Goal: Information Seeking & Learning: Understand process/instructions

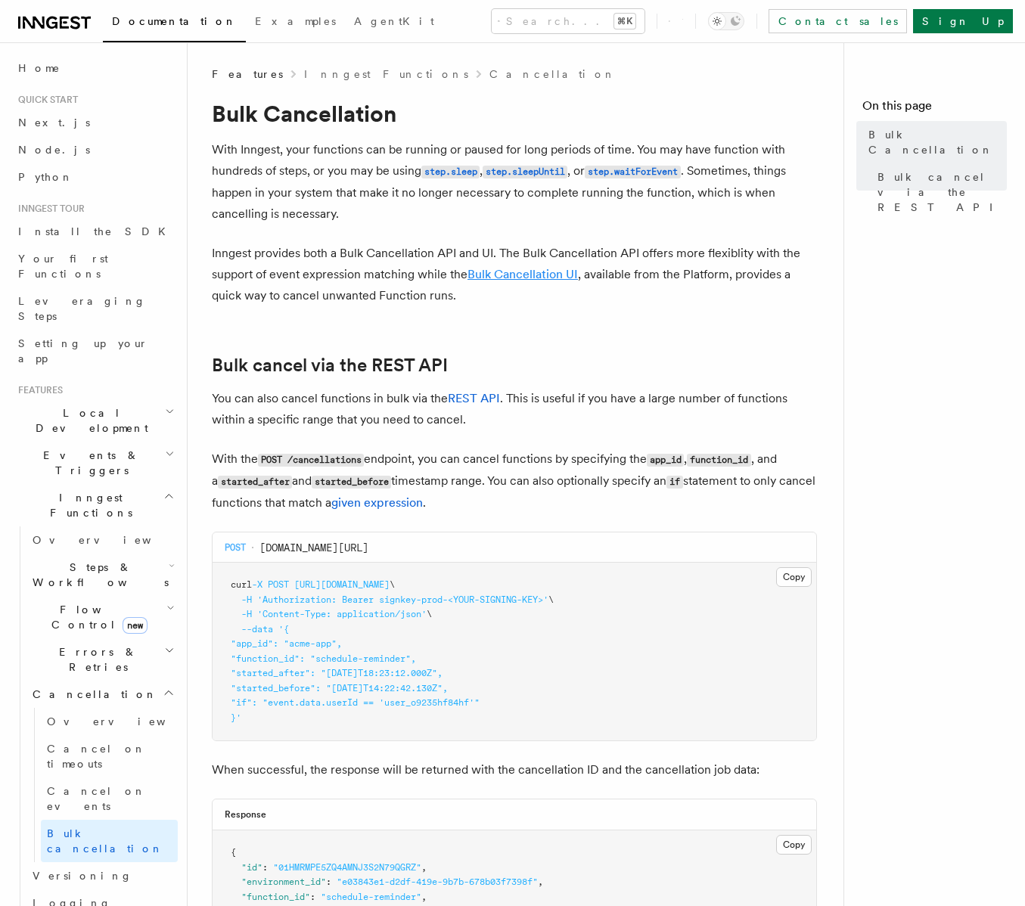
click at [535, 271] on link "Bulk Cancellation UI" at bounding box center [522, 274] width 110 height 14
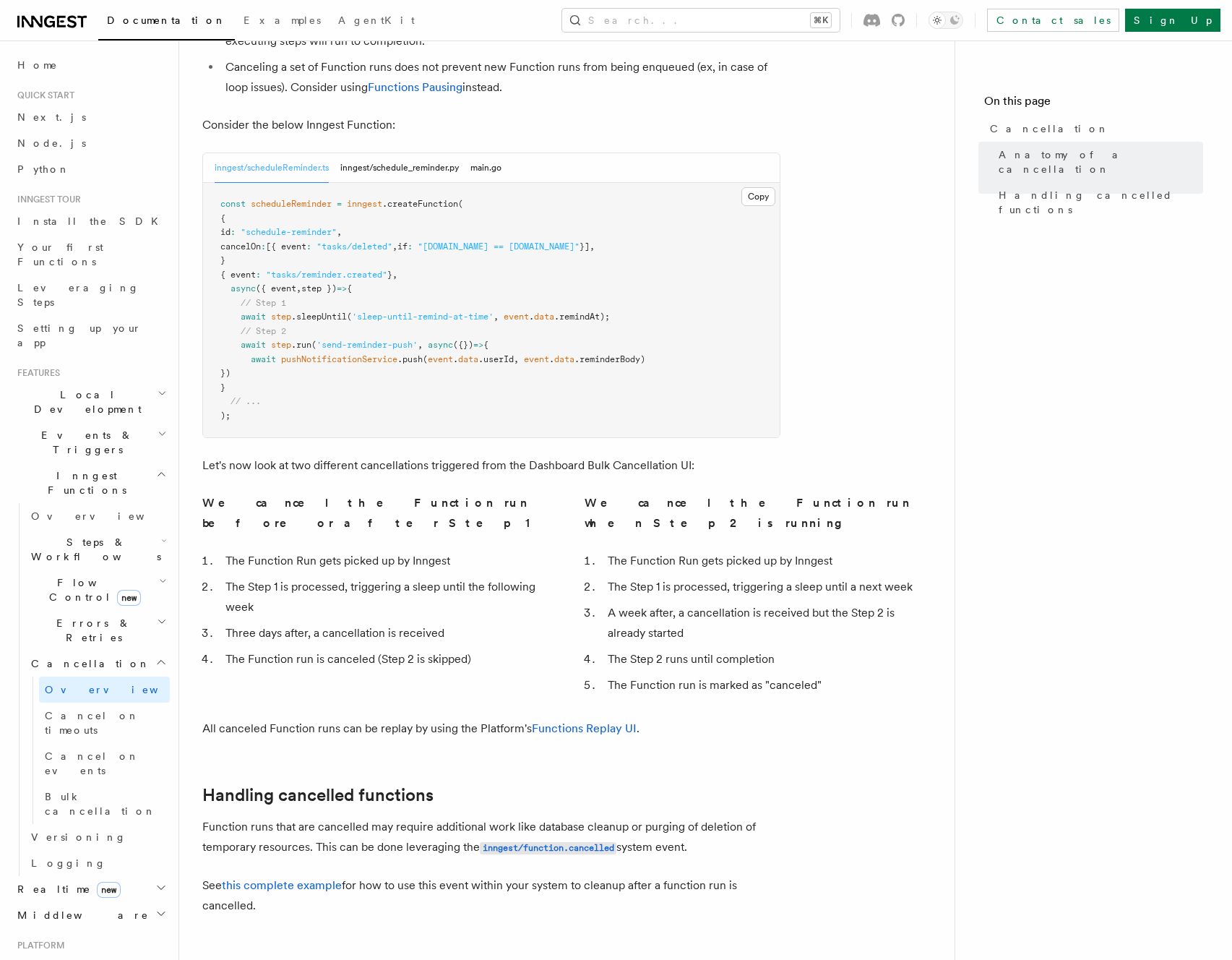
scroll to position [823, 0]
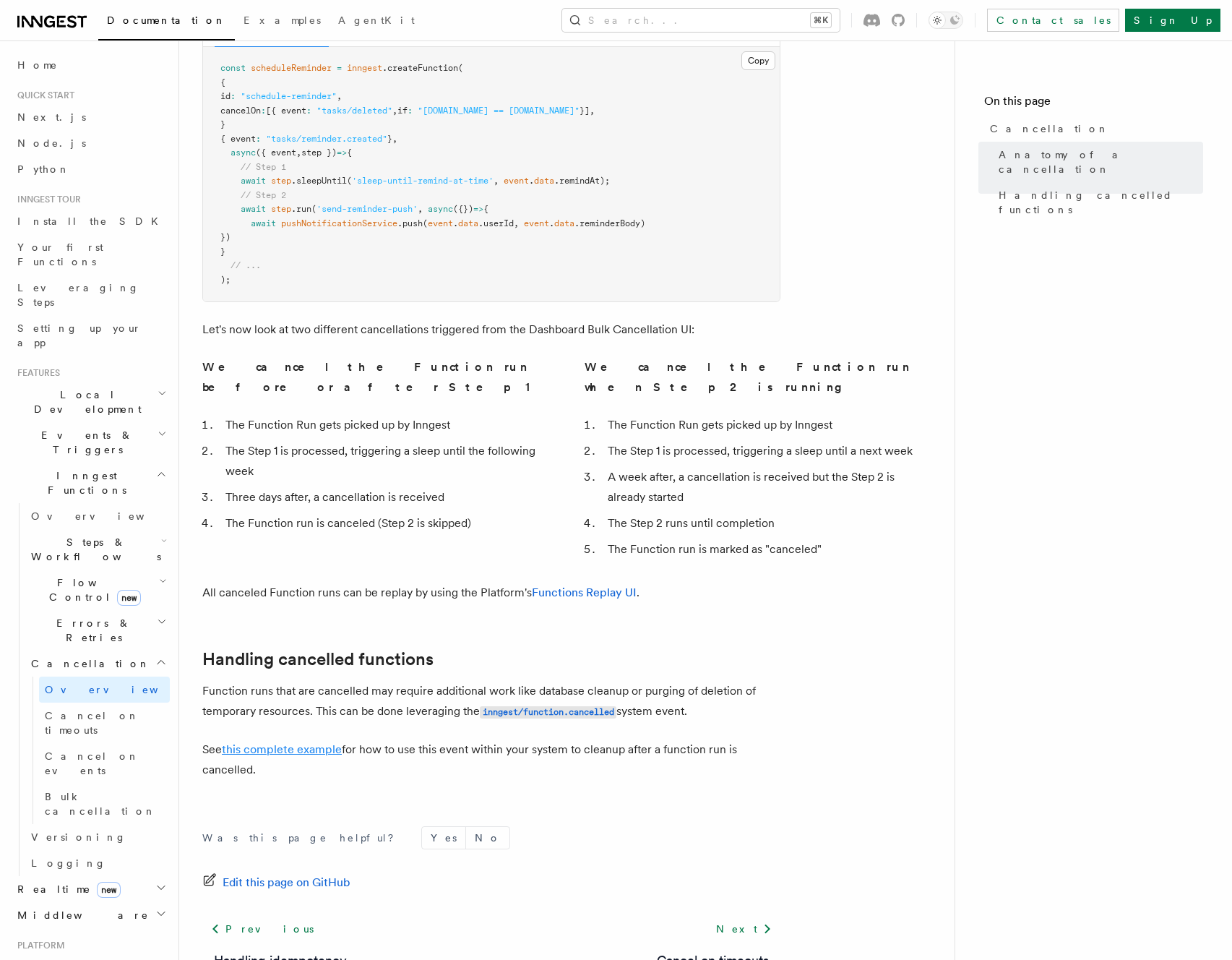
click at [330, 742] on link "this complete example" at bounding box center [282, 749] width 120 height 13
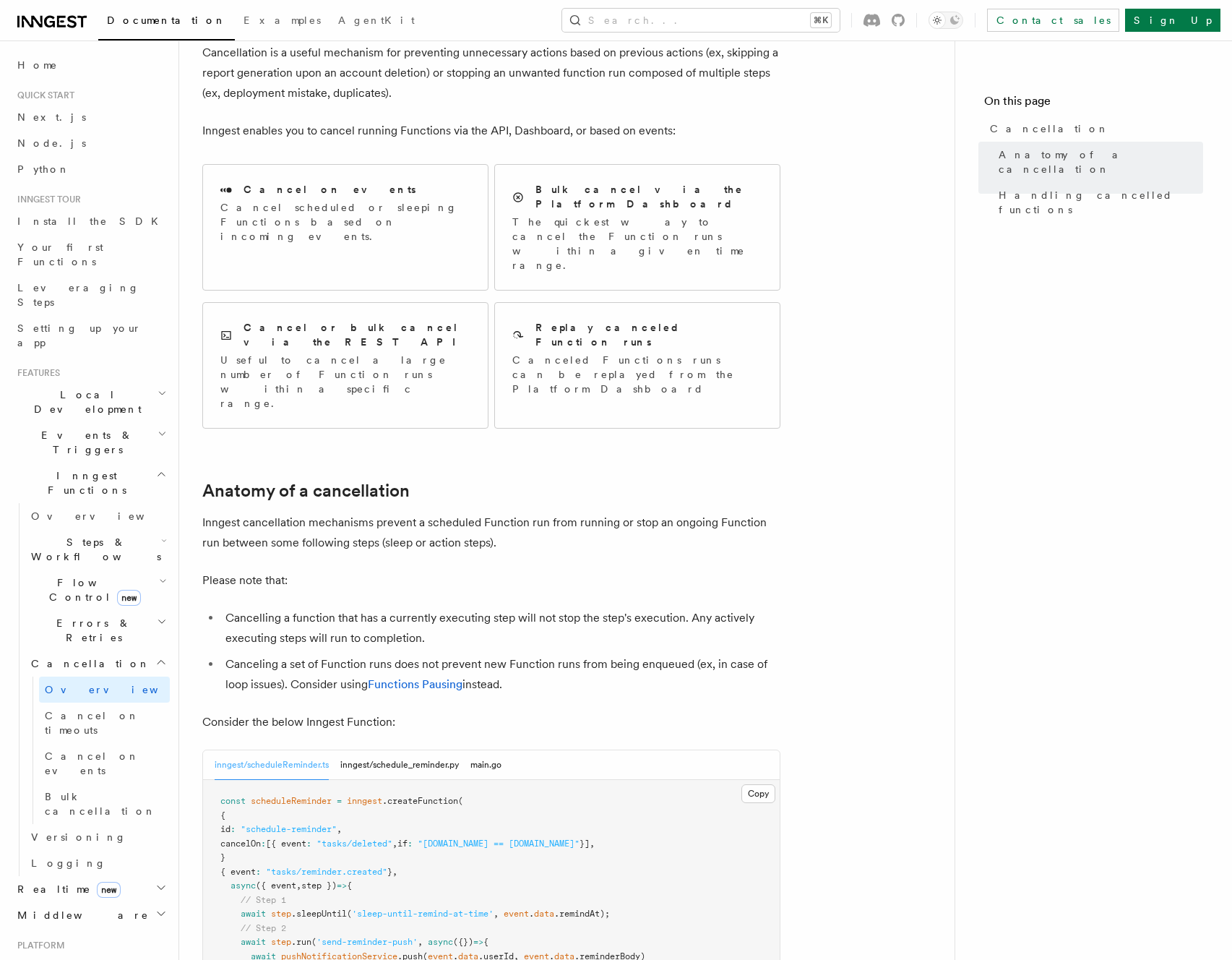
scroll to position [0, 0]
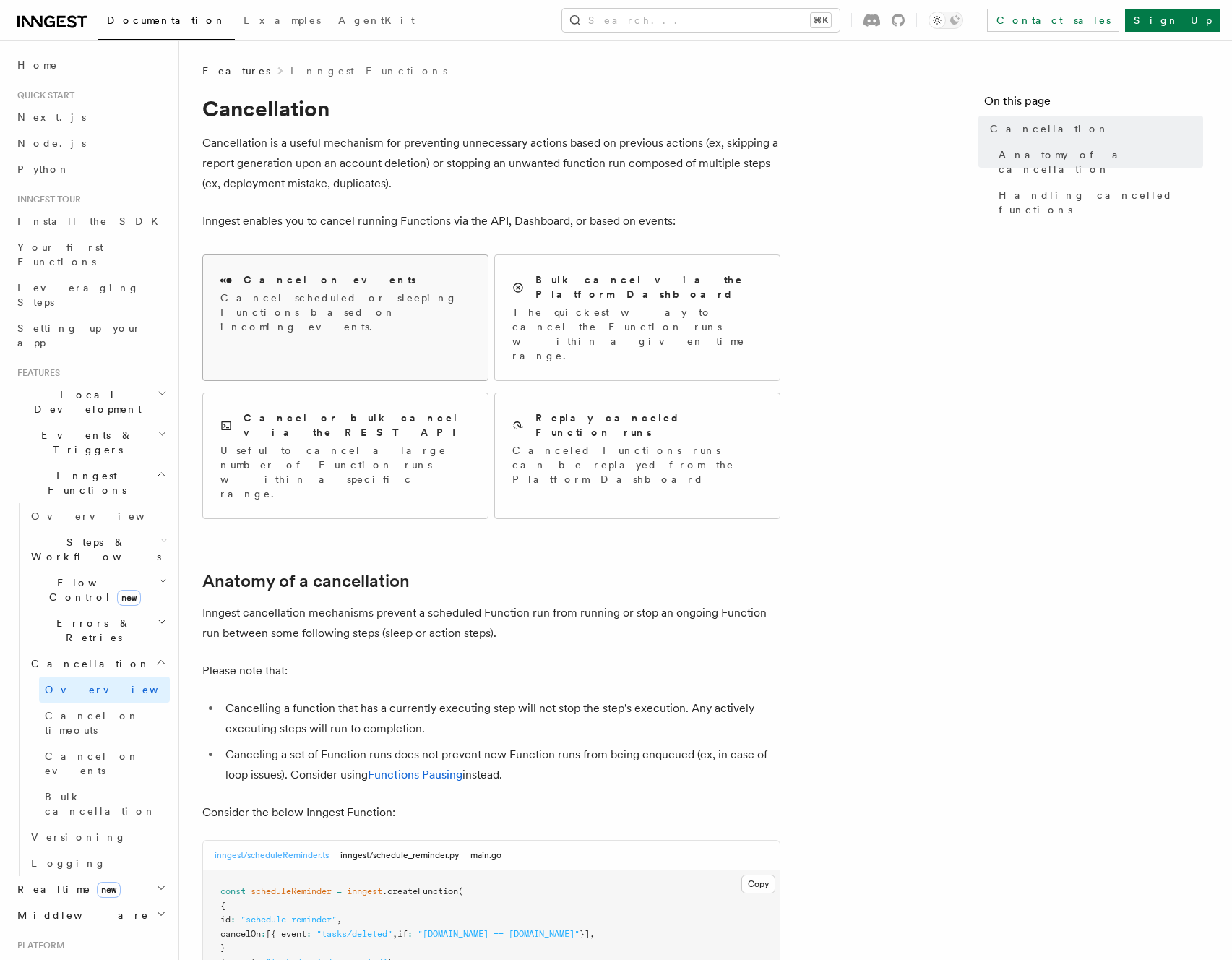
click at [331, 303] on p "Cancel scheduled or sleeping Functions based on incoming events." at bounding box center [346, 311] width 250 height 43
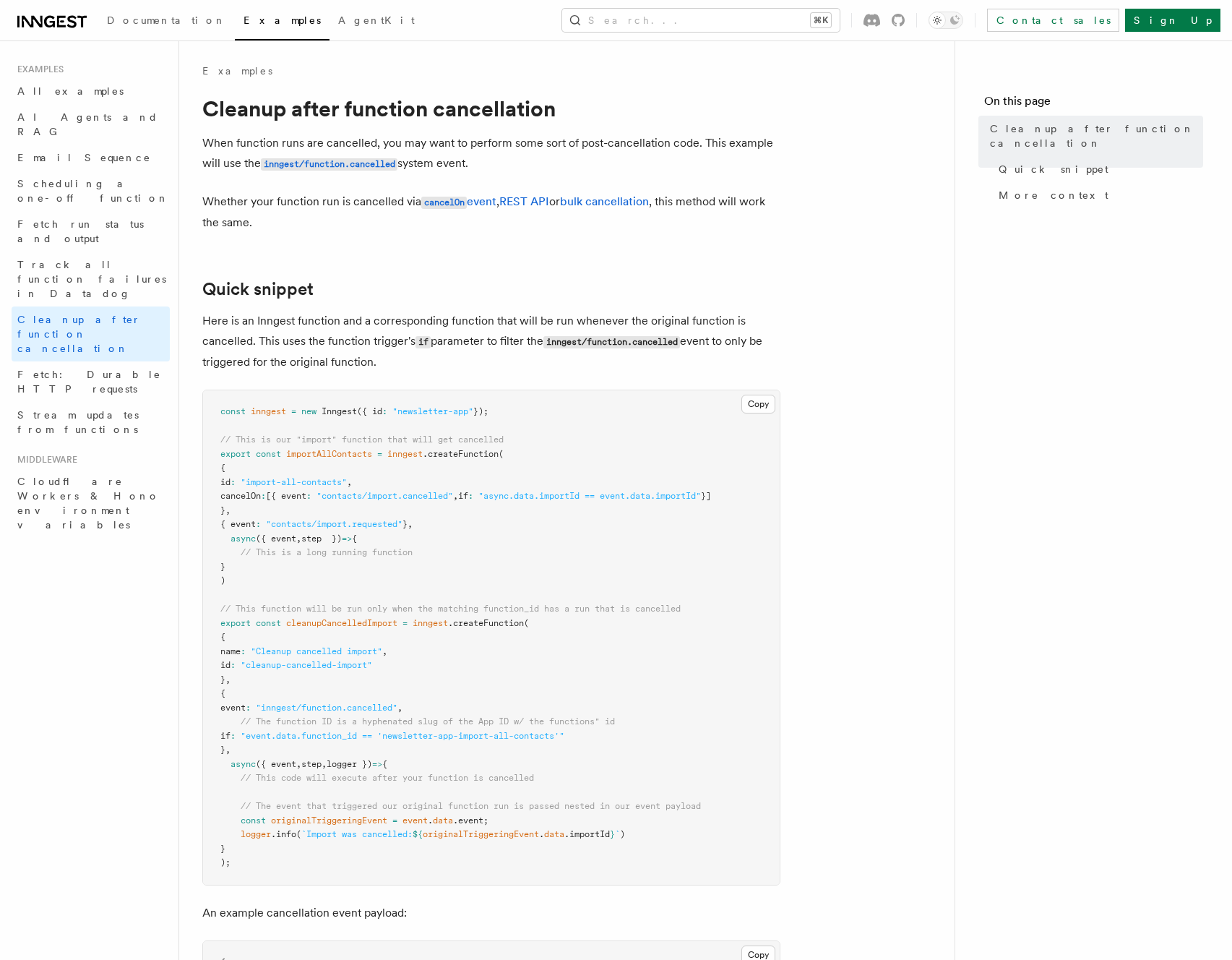
click at [541, 544] on pre "const inngest = new Inngest ({ id : "newsletter-app" }); // This is our "import…" at bounding box center [492, 636] width 577 height 494
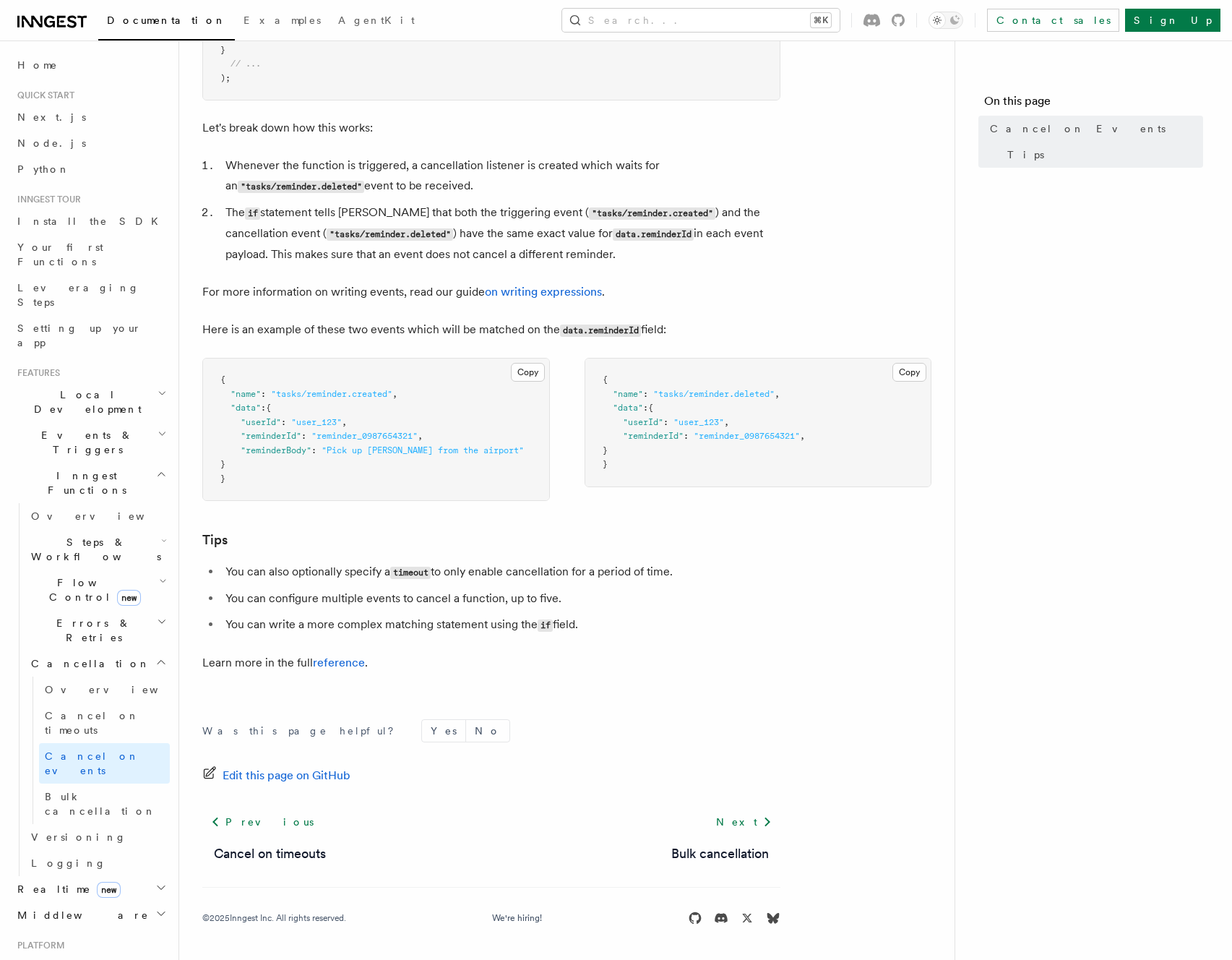
scroll to position [697, 0]
click at [705, 515] on article "Features Inngest Functions Cancellation Cancel on Events As you have learned th…" at bounding box center [566, 168] width 729 height 1583
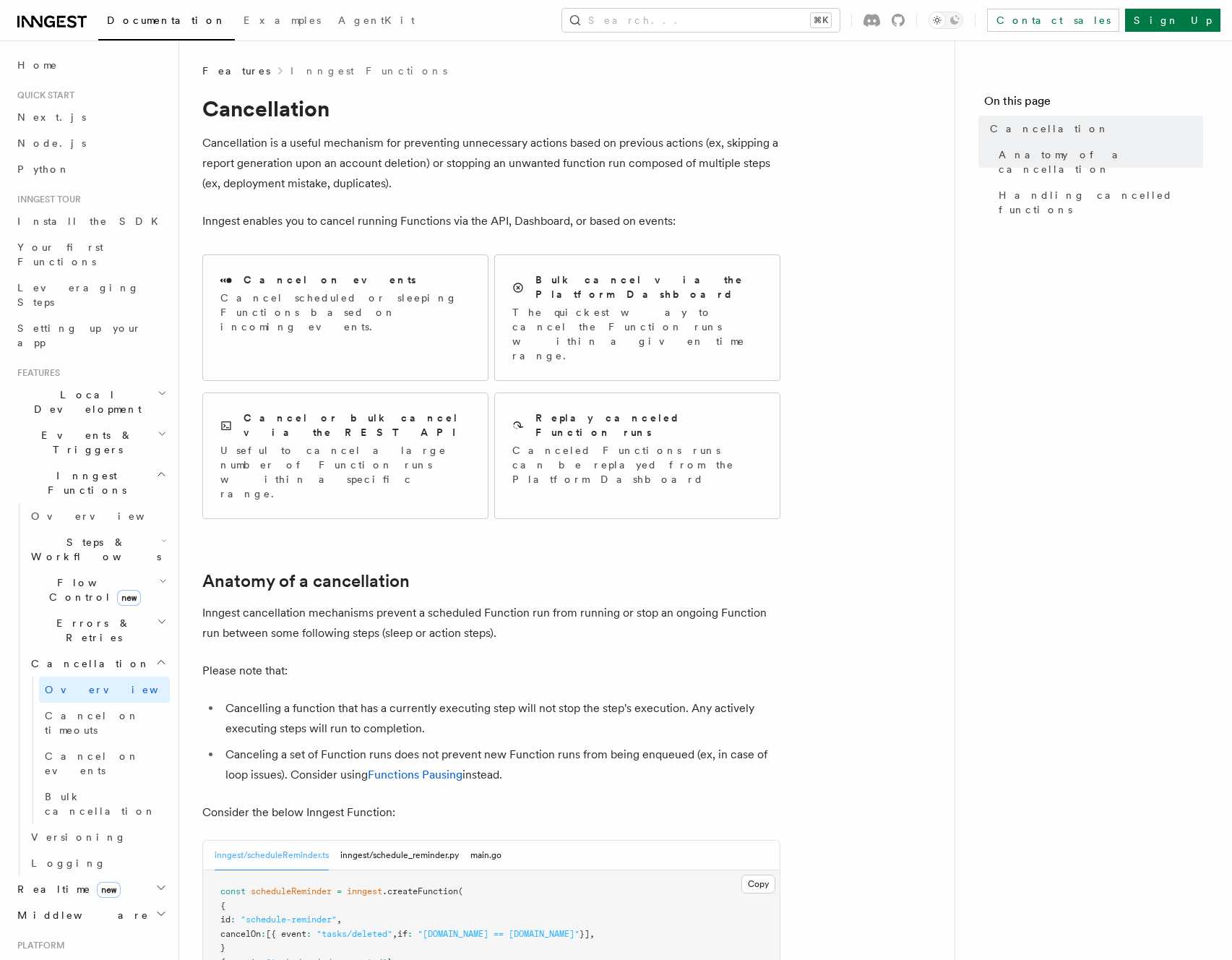
scroll to position [823, 0]
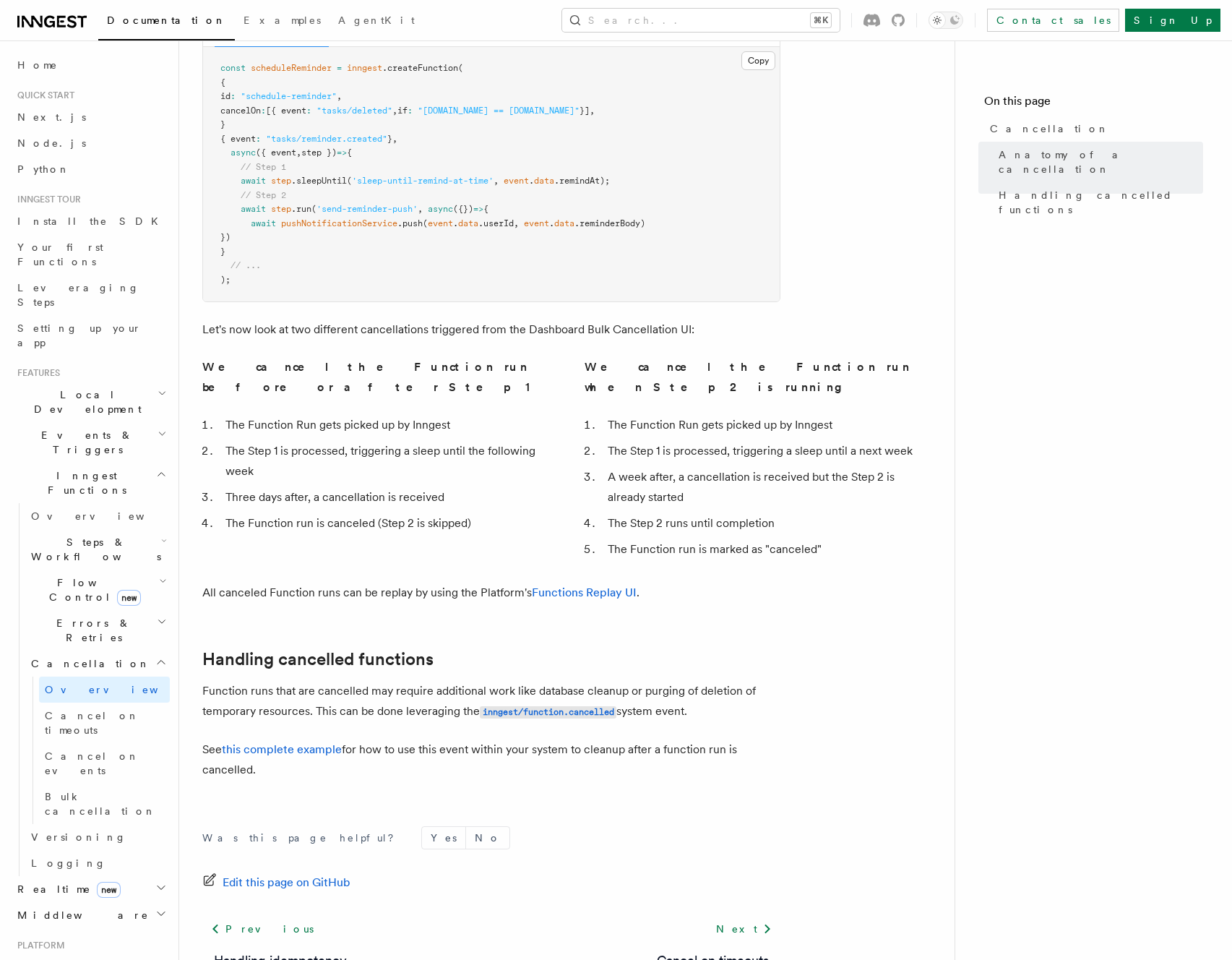
click at [416, 623] on article "Features Inngest Functions Cancellation Cancellation is a useful mechanism for …" at bounding box center [566, 154] width 729 height 1826
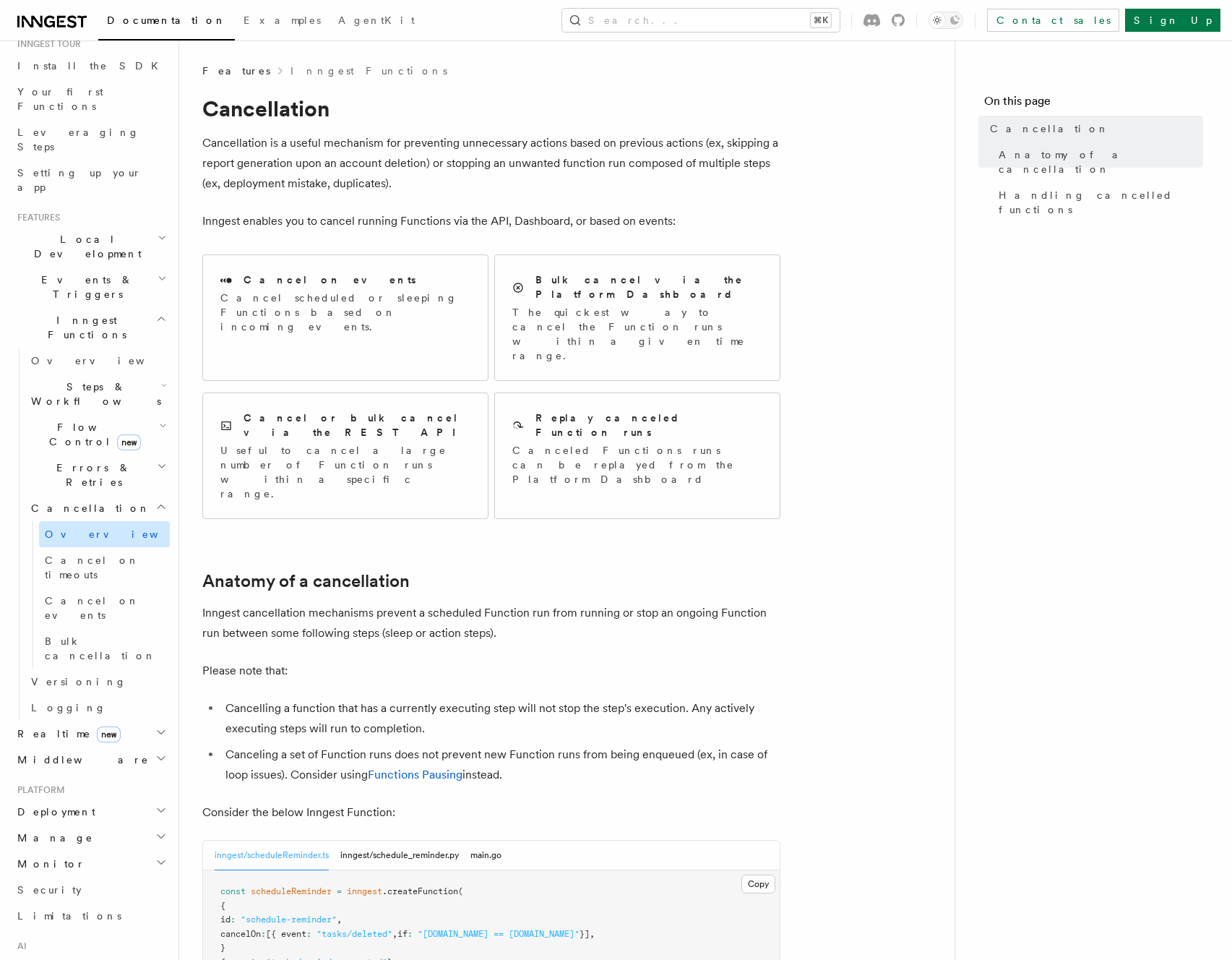
scroll to position [257, 0]
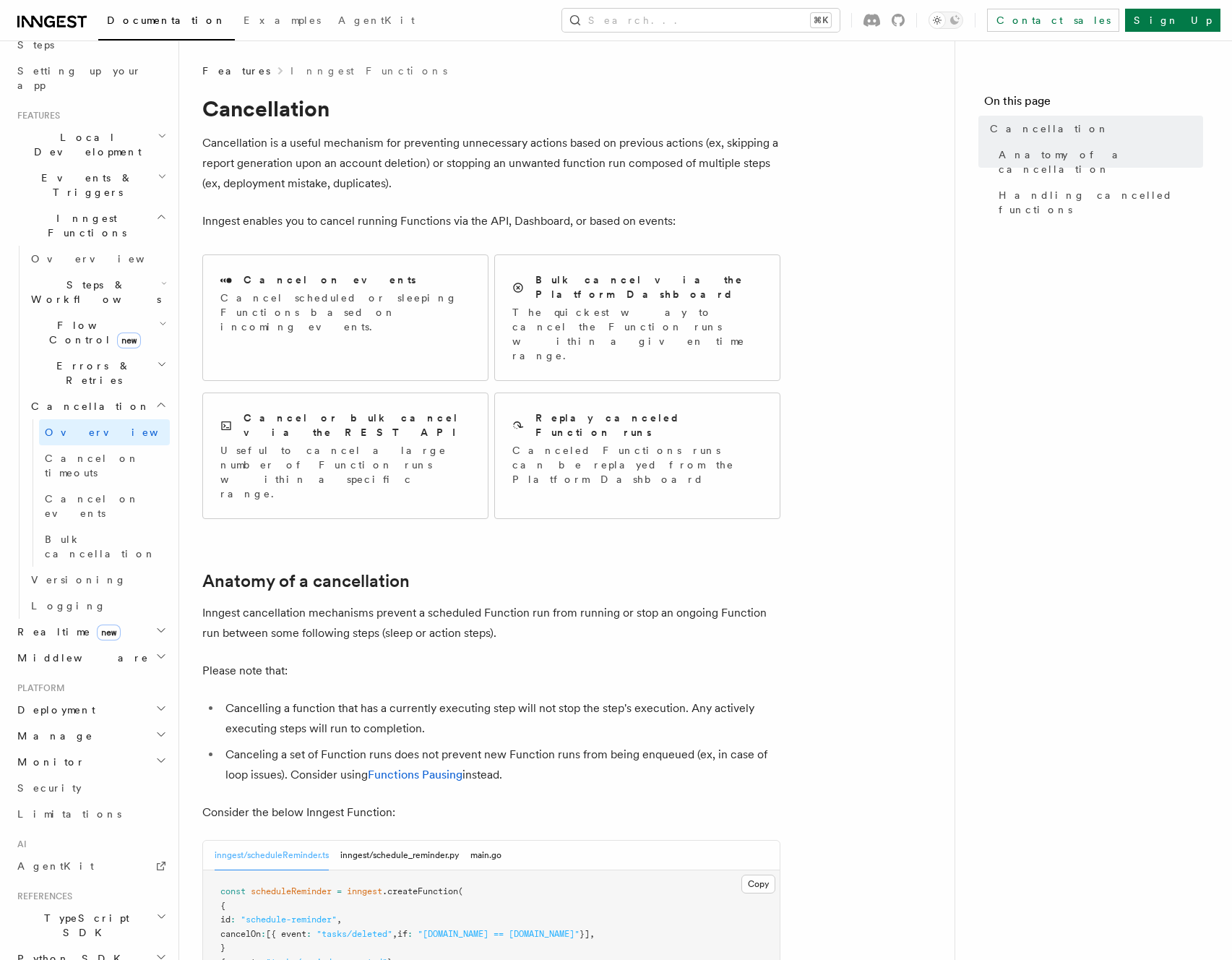
click at [685, 571] on h2 "Anatomy of a cancellation" at bounding box center [491, 581] width 578 height 20
